Goal: Task Accomplishment & Management: Complete application form

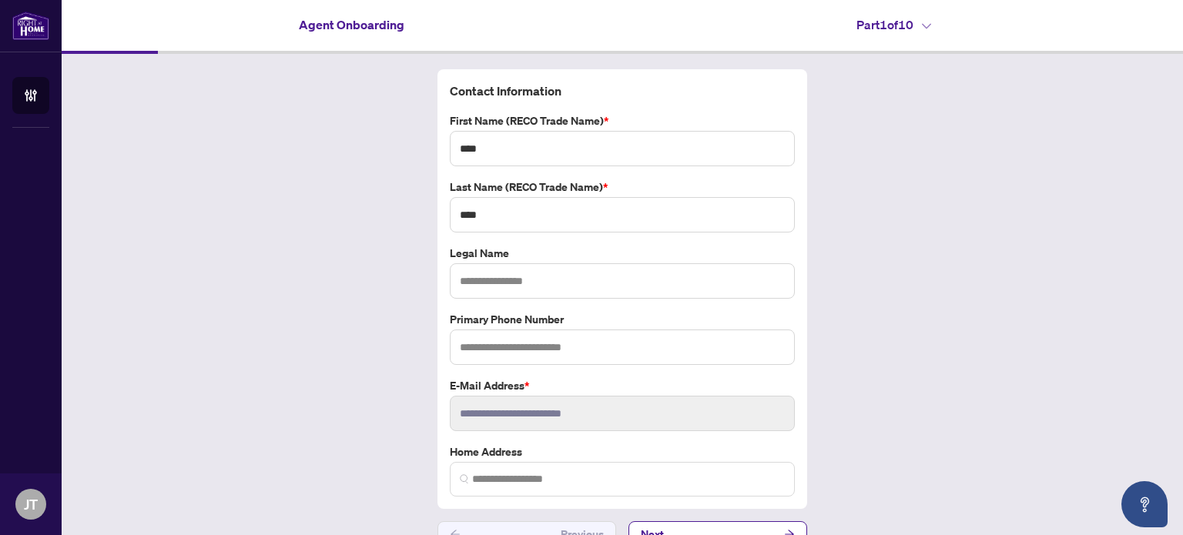
click at [861, 18] on h4 "Part 1 of 10" at bounding box center [894, 24] width 75 height 18
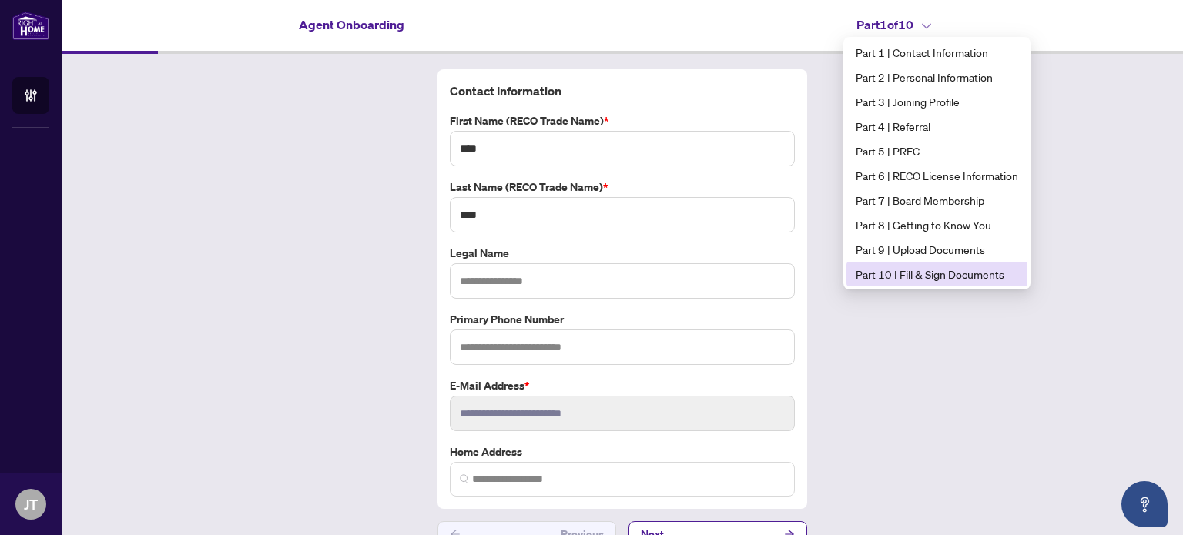
click at [932, 279] on span "Part 10 | Fill & Sign Documents" at bounding box center [937, 274] width 163 height 17
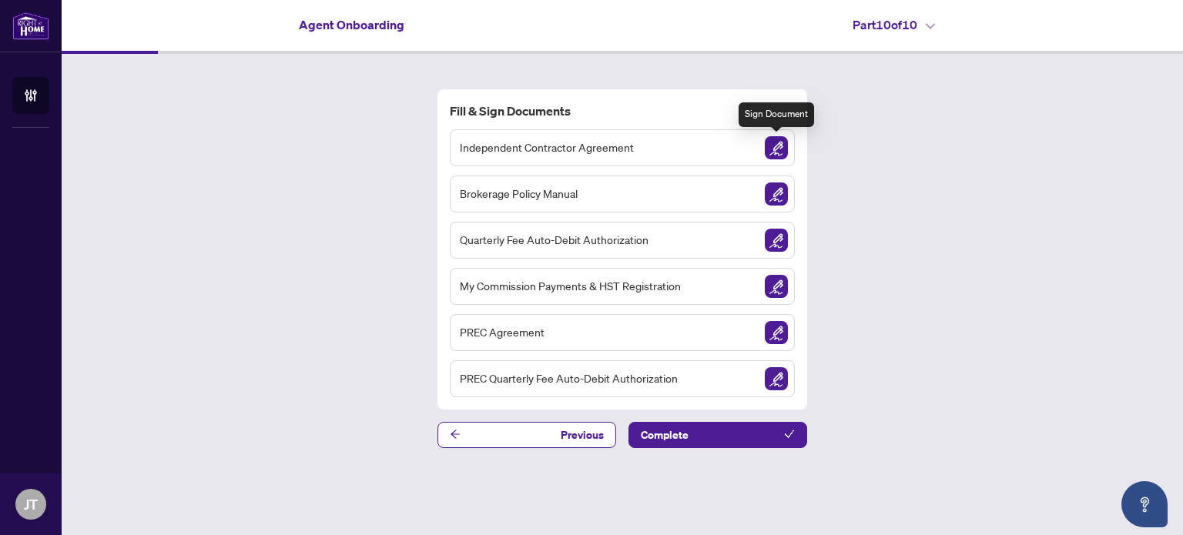
click at [771, 150] on img "Sign Document" at bounding box center [776, 147] width 23 height 23
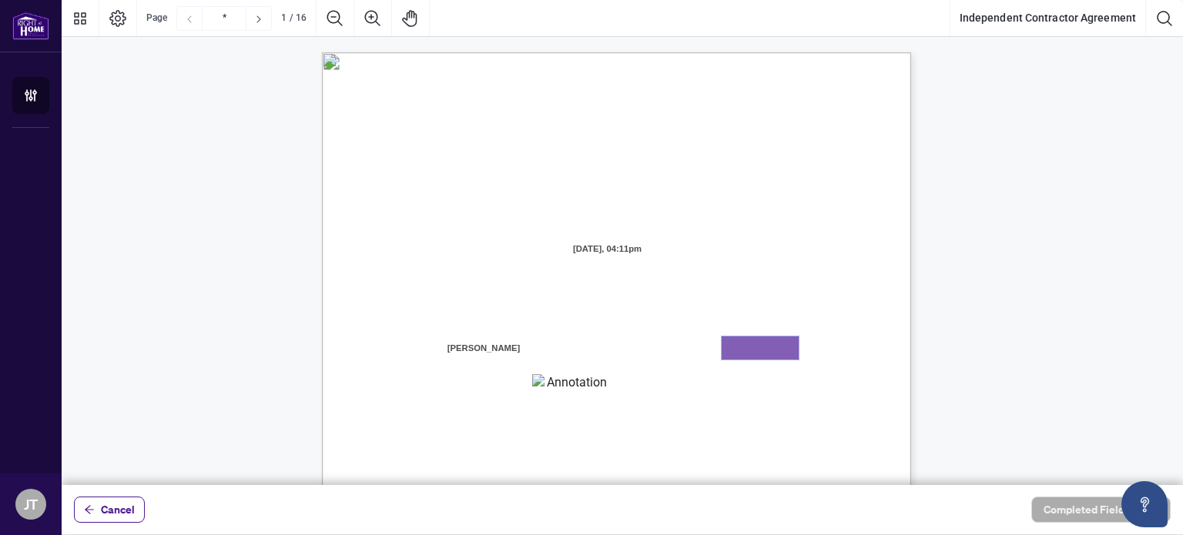
click at [752, 350] on textarea "01K5Y88DRR566W3KY9AYXVHYDM" at bounding box center [760, 348] width 77 height 23
type textarea "****"
click at [780, 400] on span "branch (the “Designated Office”)" at bounding box center [739, 393] width 135 height 14
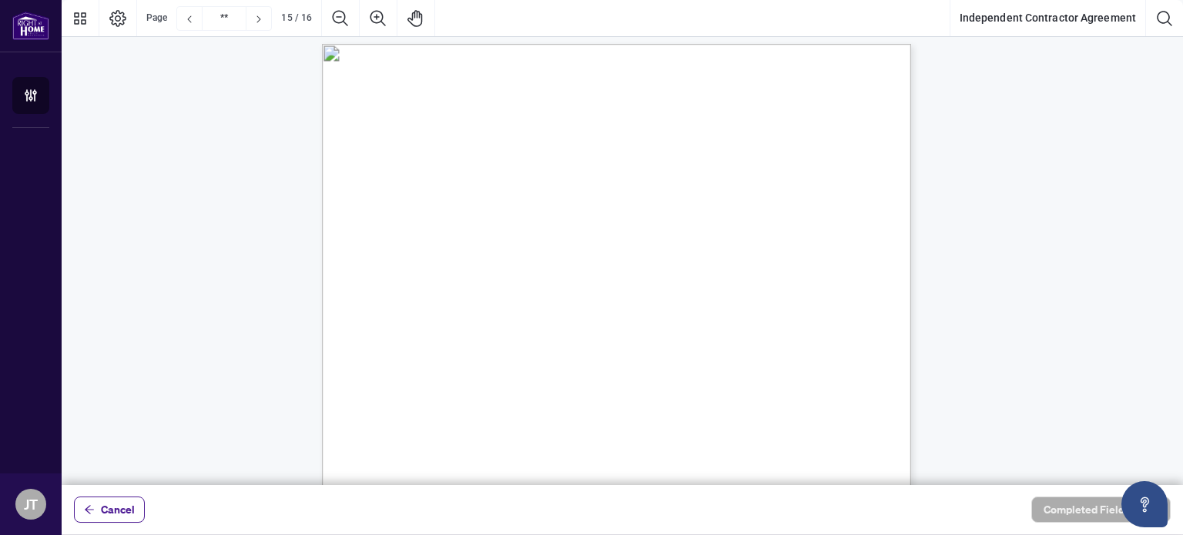
type input "**"
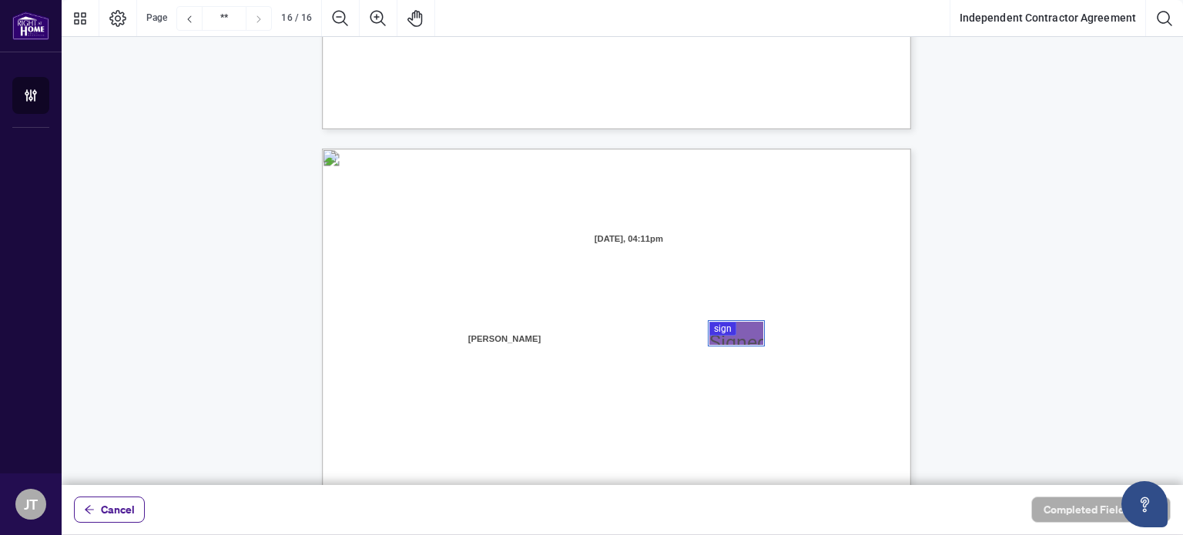
click at [730, 325] on div at bounding box center [623, 242] width 1122 height 485
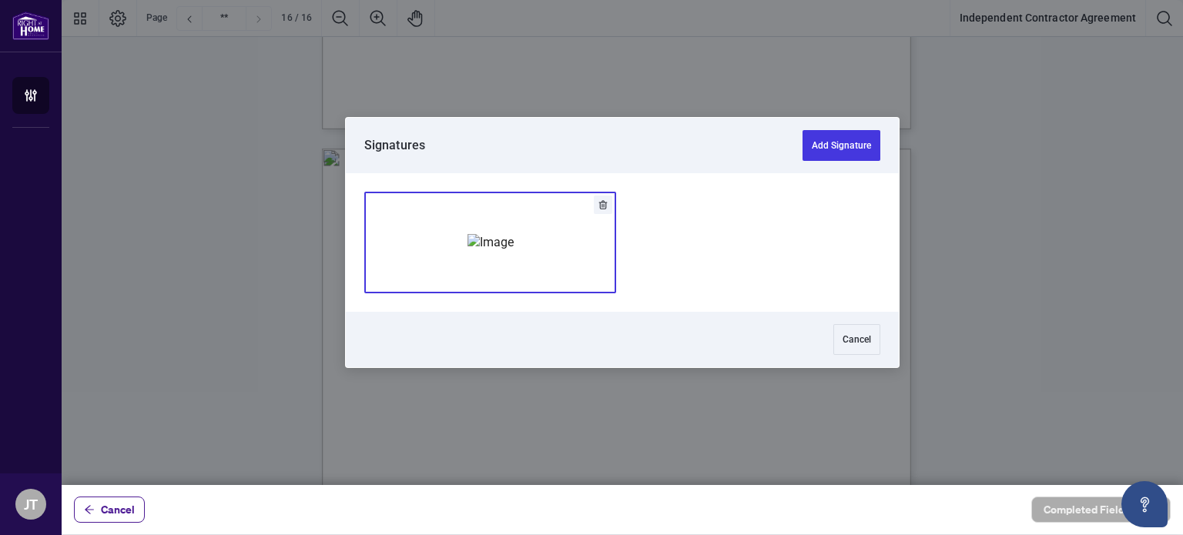
click at [514, 236] on img "Add Signature" at bounding box center [491, 242] width 46 height 17
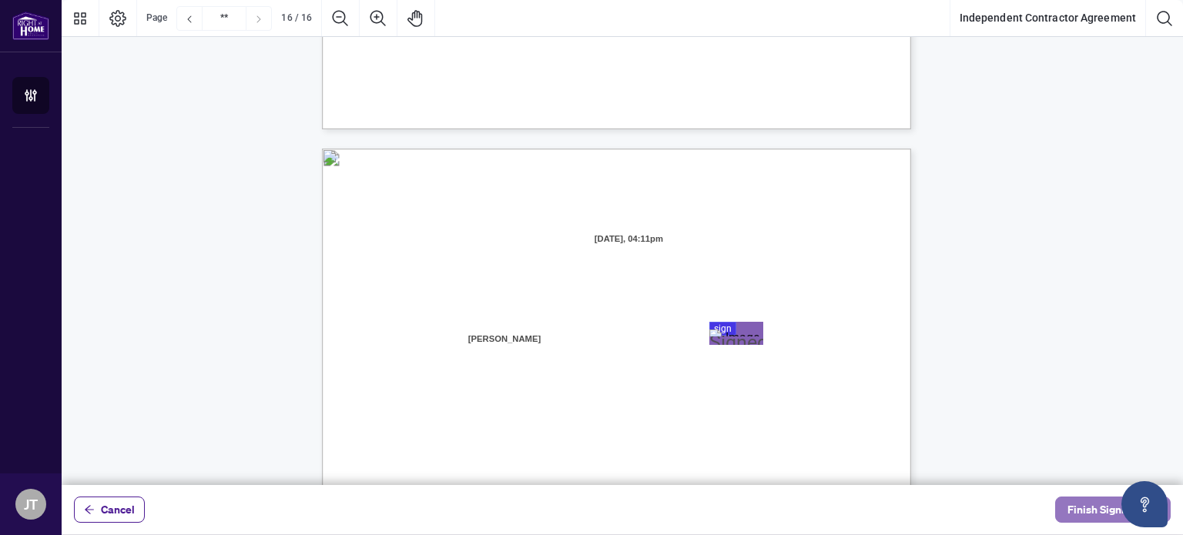
click at [1108, 511] on span "Finish Signing" at bounding box center [1102, 510] width 69 height 25
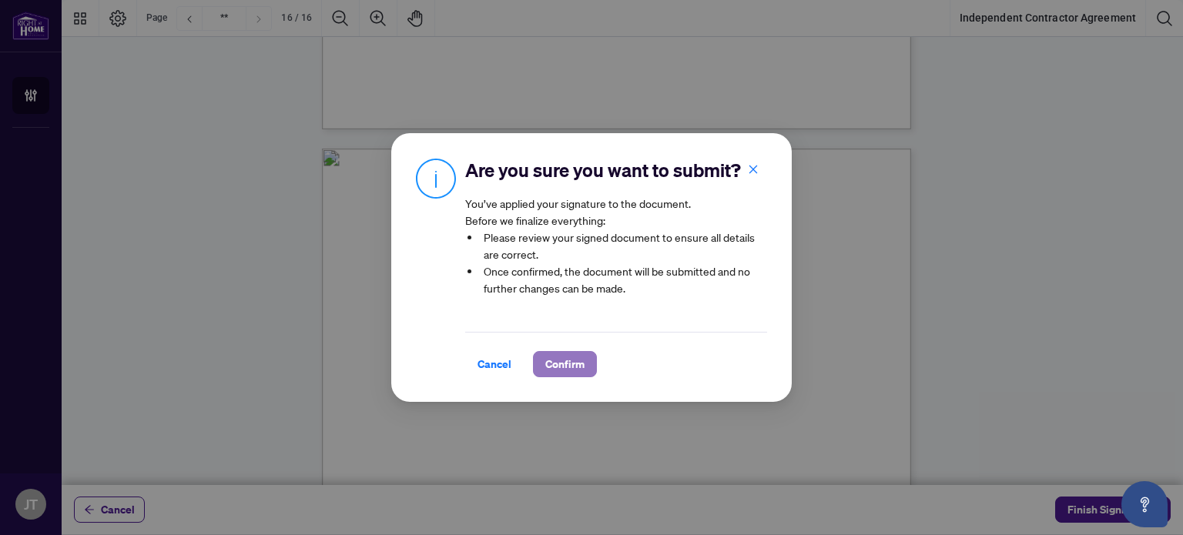
click at [562, 360] on span "Confirm" at bounding box center [565, 364] width 39 height 25
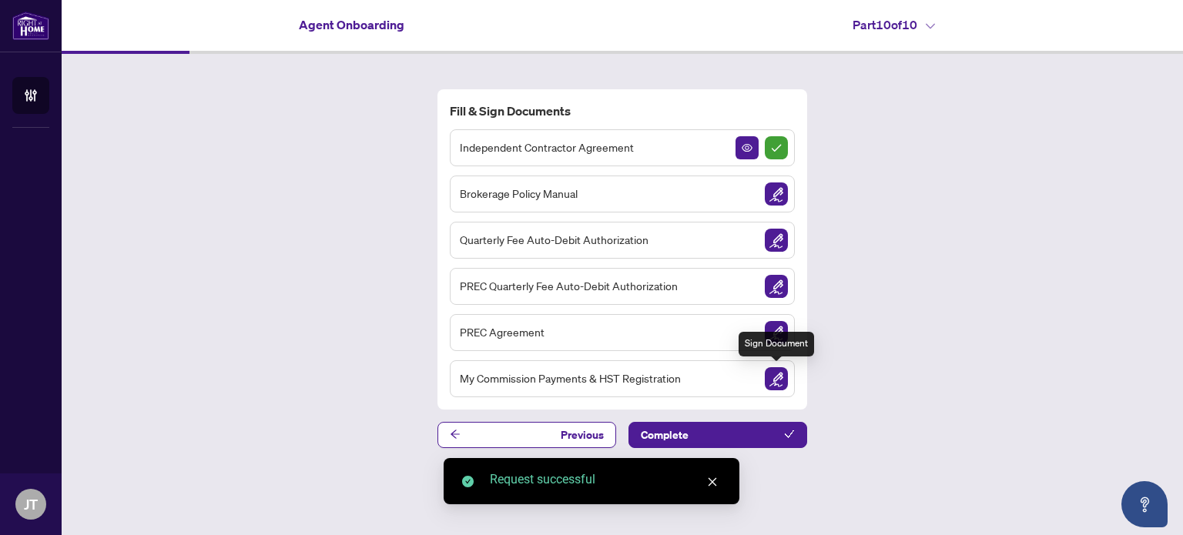
click at [776, 381] on img "Sign Document" at bounding box center [776, 379] width 23 height 23
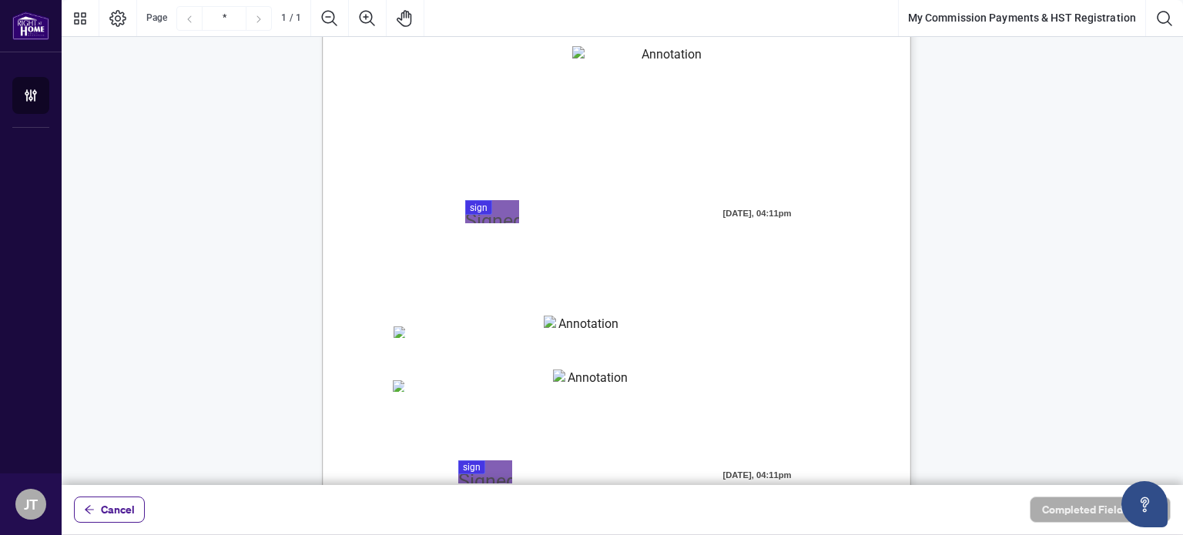
scroll to position [154, 0]
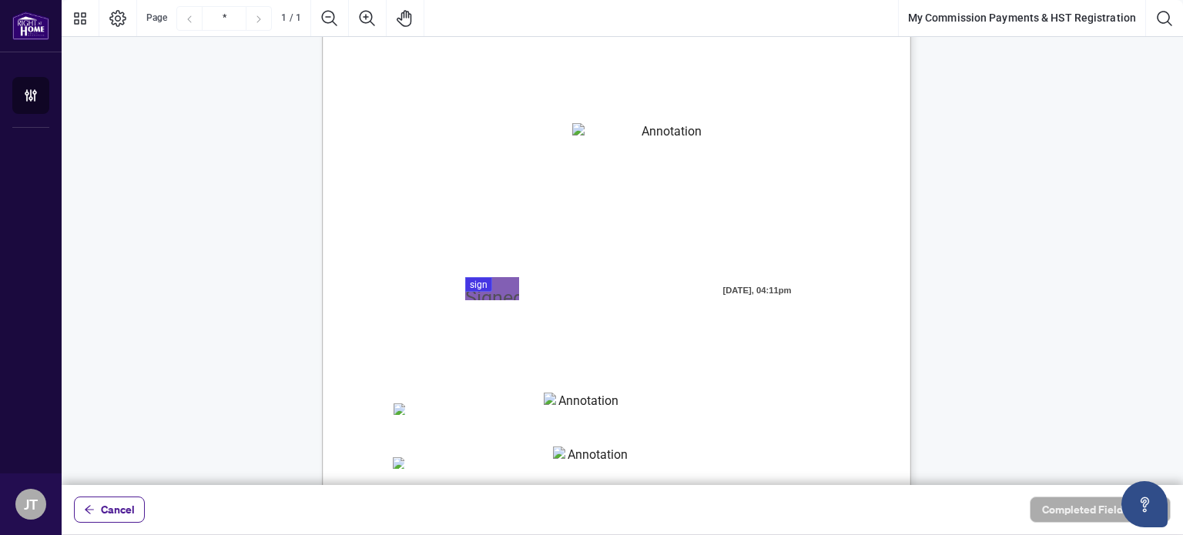
click at [616, 134] on textarea "01K5Y8V120SGGQ841HW8TCYMV1" at bounding box center [665, 134] width 186 height 23
type textarea "*******"
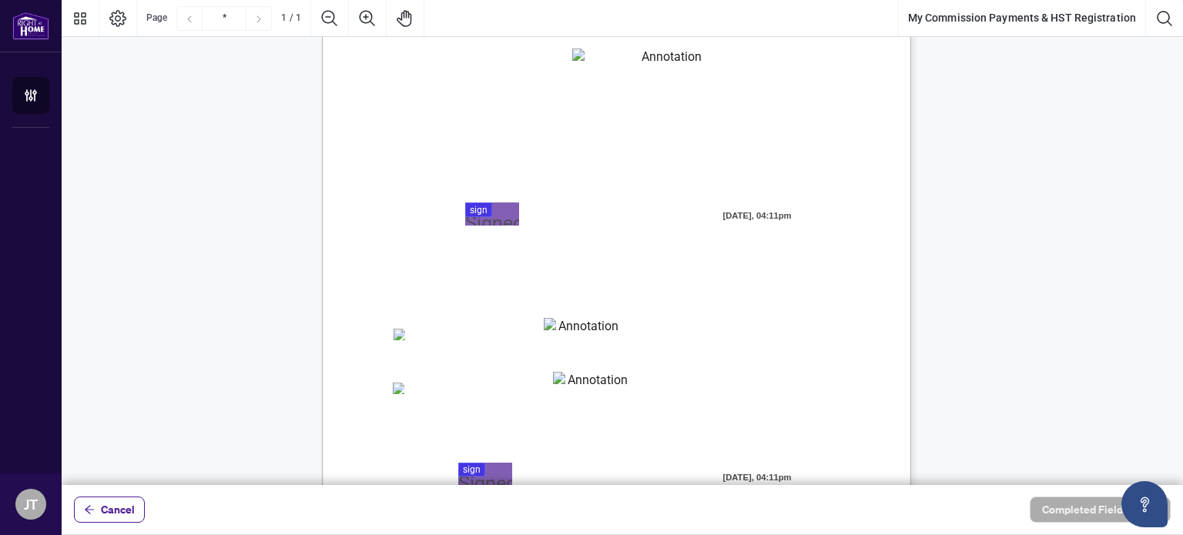
scroll to position [231, 0]
click at [424, 366] on div "MY COMMISSION PAYMENTS AND HST REGISTRATION For Right at Home Realty to pay out…" at bounding box center [690, 298] width 737 height 954
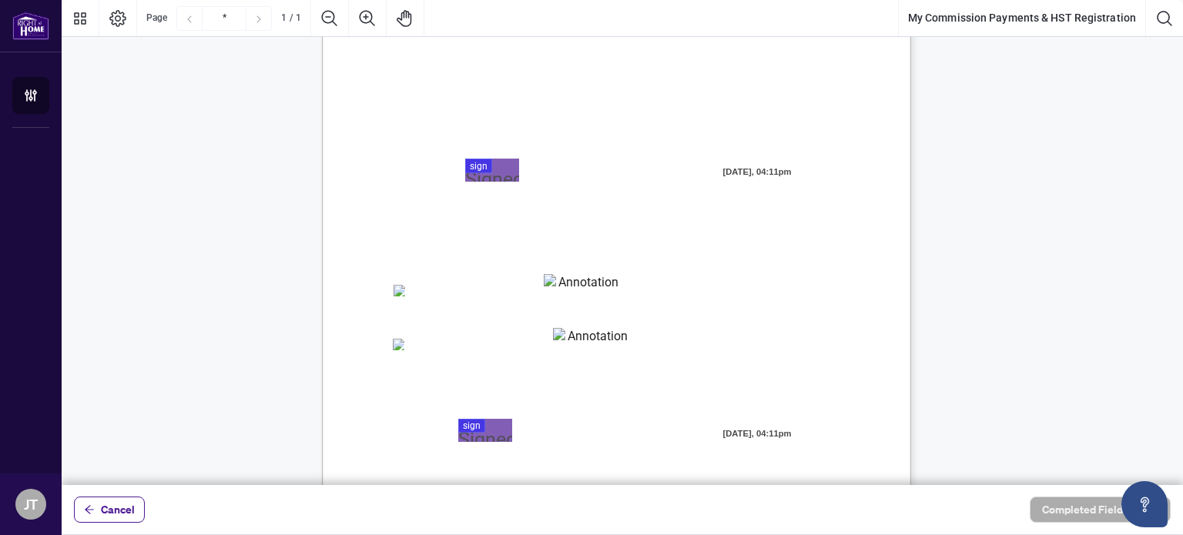
scroll to position [308, 0]
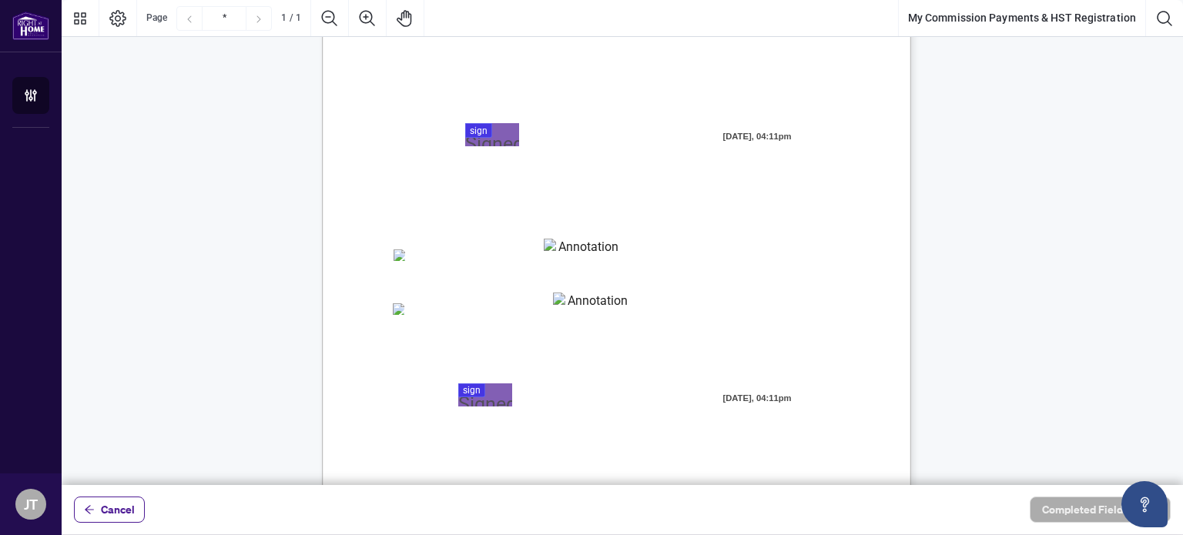
click at [583, 258] on textarea "01K5Y8VH1CV46KJCD6HVCXR8ZP" at bounding box center [582, 250] width 77 height 23
type textarea "******"
click at [589, 301] on textarea "01K5Y8VRP4KWQPVXG6J7S71V47" at bounding box center [592, 304] width 78 height 23
type textarea "******"
click at [606, 362] on span "cheque issued to me and that it will be deducted from each commission cheque." at bounding box center [555, 358] width 327 height 14
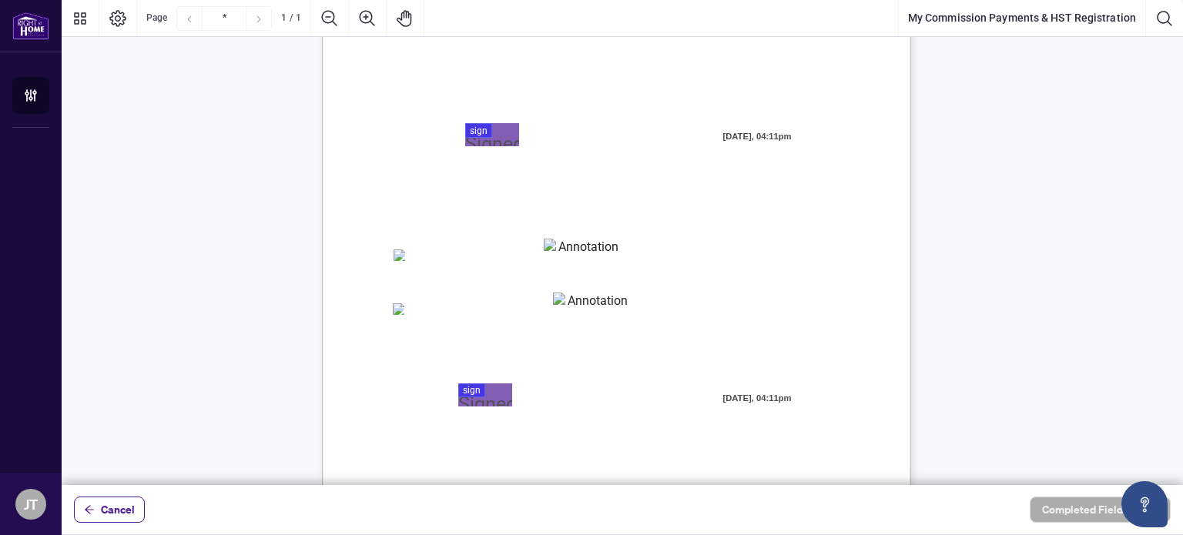
scroll to position [231, 0]
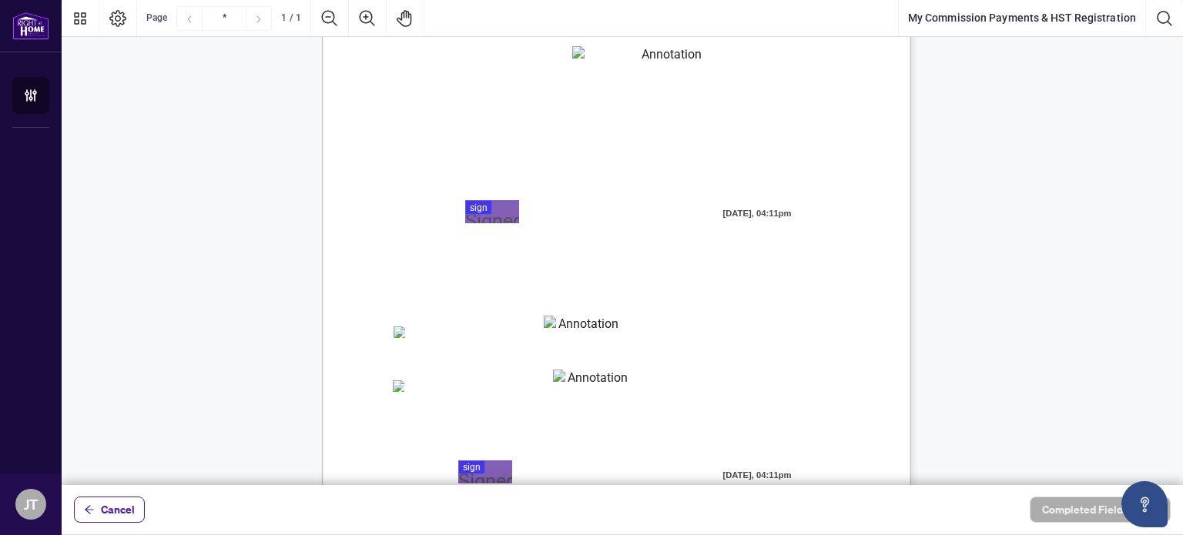
click at [428, 381] on span "Manual Cheque:" at bounding box center [438, 388] width 60 height 14
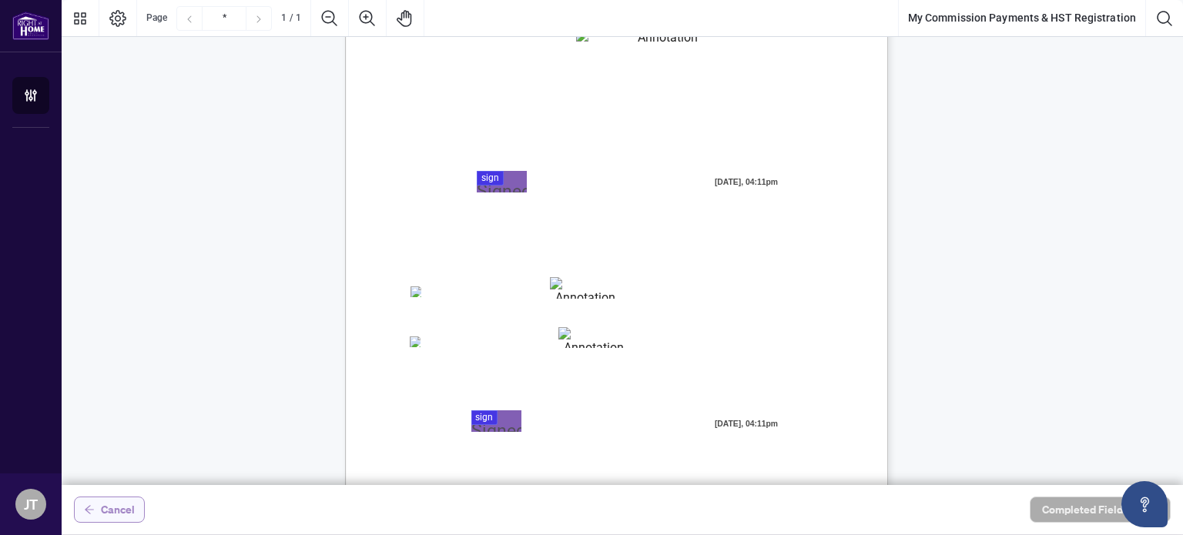
click at [123, 512] on span "Cancel" at bounding box center [118, 510] width 34 height 25
